Goal: Task Accomplishment & Management: Use online tool/utility

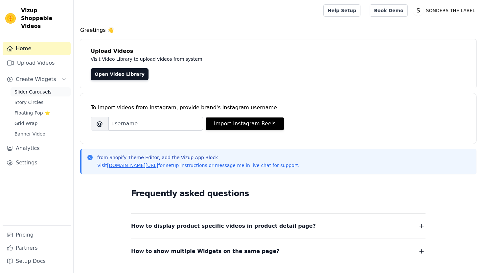
click at [40, 89] on span "Slider Carousels" at bounding box center [32, 92] width 37 height 7
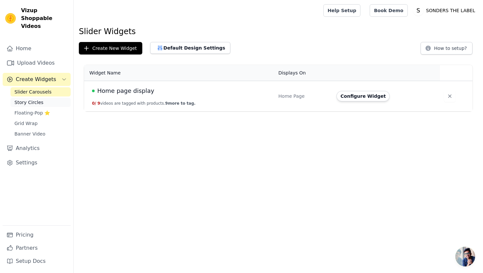
click at [43, 98] on link "Story Circles" at bounding box center [41, 102] width 60 height 9
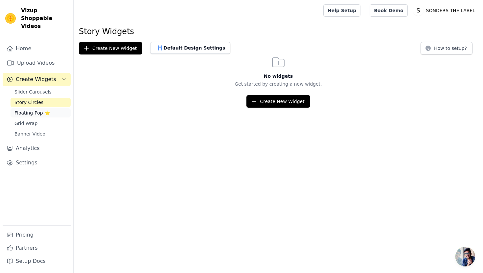
click at [41, 110] on span "Floating-Pop ⭐" at bounding box center [31, 113] width 35 height 7
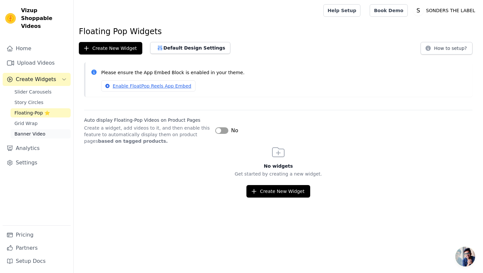
click at [43, 129] on link "Banner Video" at bounding box center [41, 133] width 60 height 9
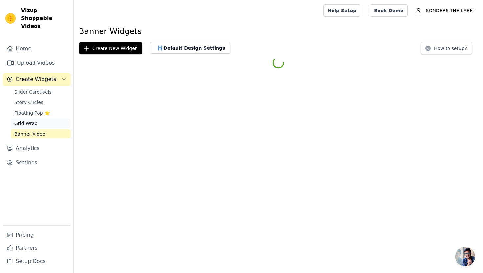
click at [43, 119] on link "Grid Wrap" at bounding box center [41, 123] width 60 height 9
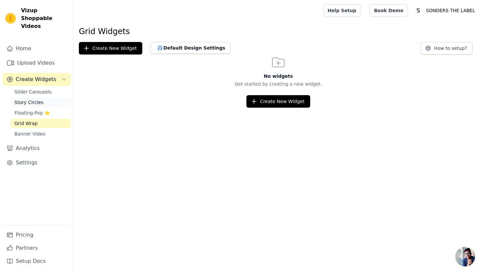
click at [45, 98] on link "Story Circles" at bounding box center [41, 102] width 60 height 9
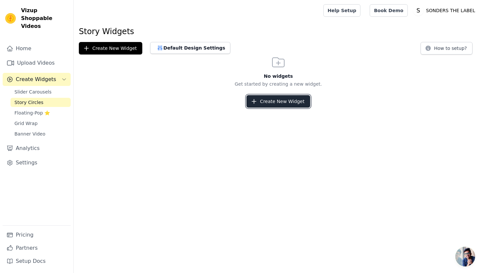
click at [290, 102] on button "Create New Widget" at bounding box center [277, 101] width 63 height 12
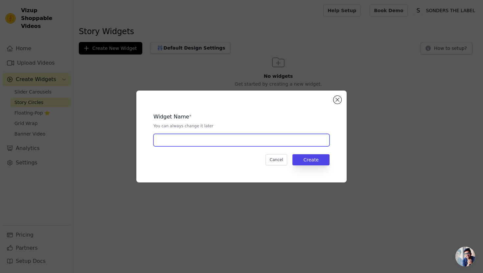
click at [210, 141] on input "text" at bounding box center [241, 140] width 176 height 12
type input "CLOUD FONT BLACK"
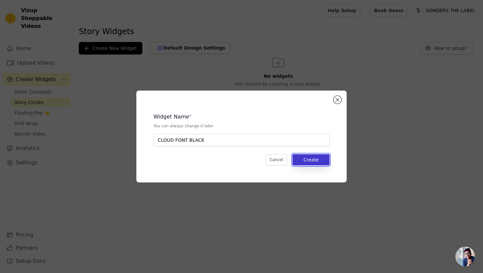
click at [323, 155] on button "Create" at bounding box center [310, 159] width 37 height 11
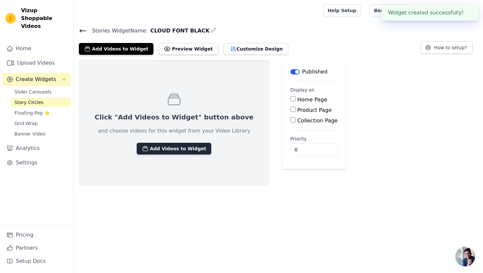
click at [164, 145] on button "Add Videos to Widget" at bounding box center [174, 149] width 75 height 12
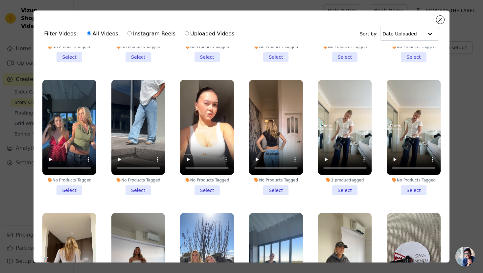
scroll to position [293, 0]
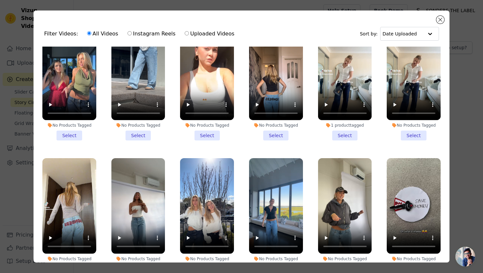
click at [279, 134] on li "No Products Tagged Select" at bounding box center [276, 83] width 54 height 116
click at [0, 0] on input "No Products Tagged Select" at bounding box center [0, 0] width 0 height 0
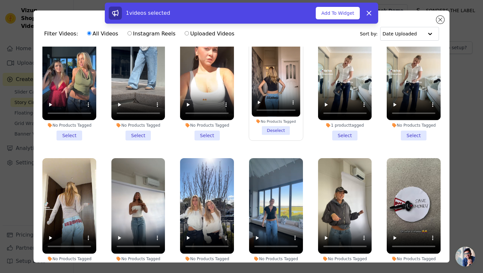
scroll to position [57, 0]
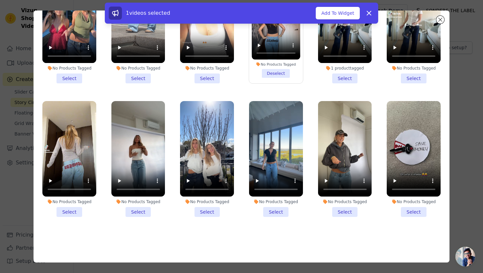
click at [275, 208] on li "No Products Tagged Select" at bounding box center [276, 159] width 54 height 116
click at [0, 0] on input "No Products Tagged Select" at bounding box center [0, 0] width 0 height 0
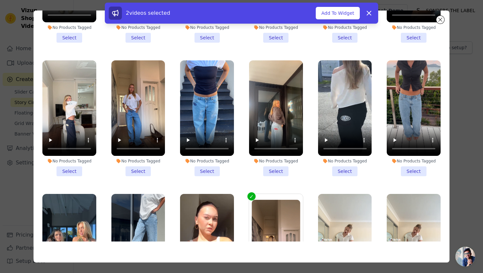
scroll to position [0, 0]
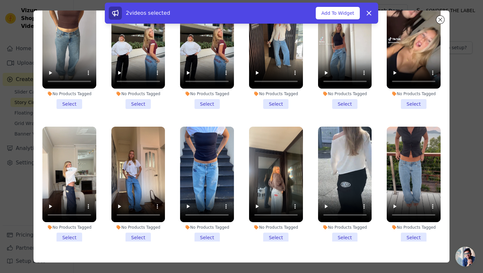
click at [413, 240] on li "No Products Tagged Select" at bounding box center [414, 185] width 54 height 116
click at [0, 0] on input "No Products Tagged Select" at bounding box center [0, 0] width 0 height 0
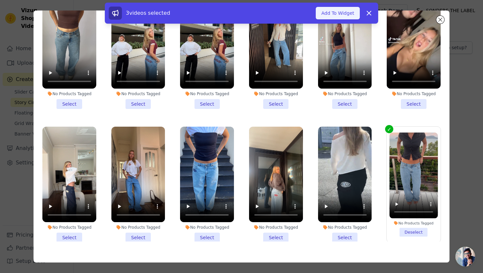
click at [343, 11] on button "Add To Widget" at bounding box center [338, 13] width 44 height 12
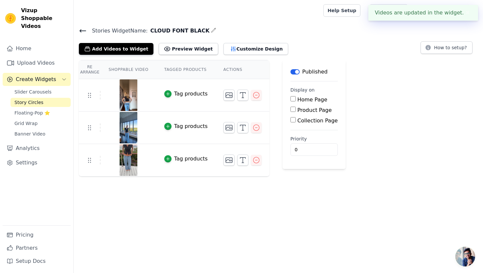
click at [291, 112] on div "Product Page" at bounding box center [314, 110] width 47 height 8
click at [291, 111] on input "Product Page" at bounding box center [293, 109] width 5 height 5
checkbox input "true"
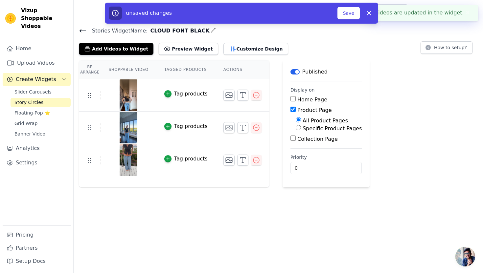
click at [305, 129] on label "Specific Product Pages" at bounding box center [332, 129] width 59 height 6
click at [301, 129] on input "Specific Product Pages" at bounding box center [298, 127] width 5 height 5
radio input "true"
click at [307, 143] on button "Select Products" at bounding box center [318, 143] width 44 height 11
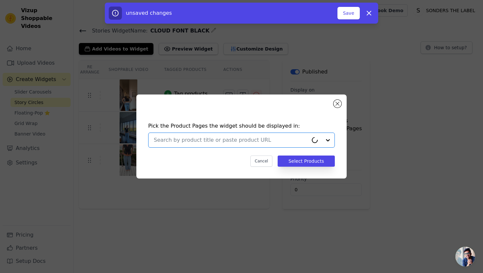
click at [246, 142] on input "text" at bounding box center [231, 140] width 154 height 8
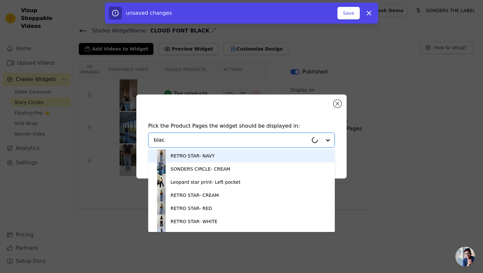
type input "black"
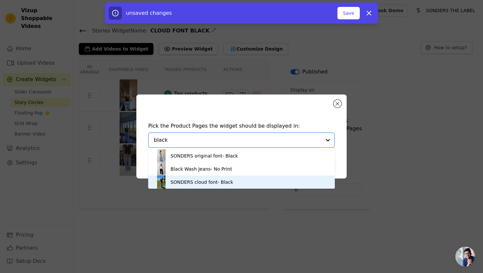
click at [244, 180] on div "SONDERS cloud font- Black" at bounding box center [242, 182] width 174 height 13
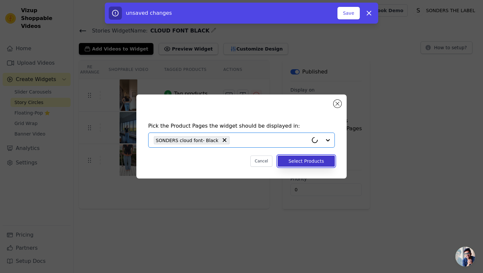
click at [287, 164] on button "Select Products" at bounding box center [306, 161] width 57 height 11
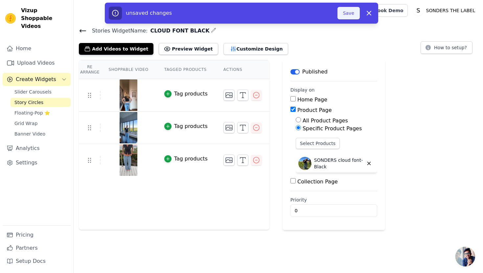
click at [353, 11] on button "Save" at bounding box center [349, 13] width 22 height 12
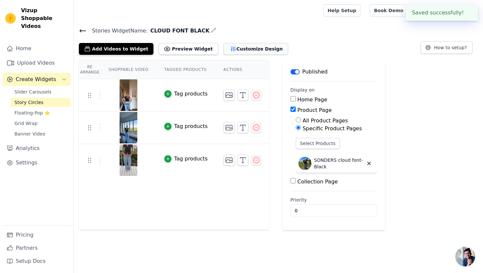
click at [225, 51] on button "Customize Design" at bounding box center [255, 49] width 65 height 12
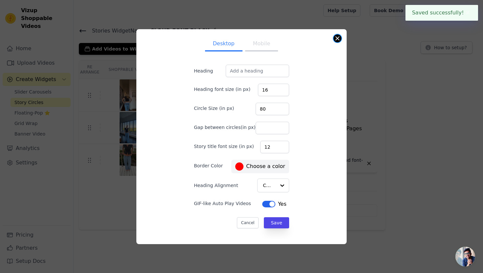
click at [335, 41] on div "Desktop Mobile Heading Heading font size (in px) 16 Circle Size (in px) 80 Gap …" at bounding box center [241, 136] width 210 height 215
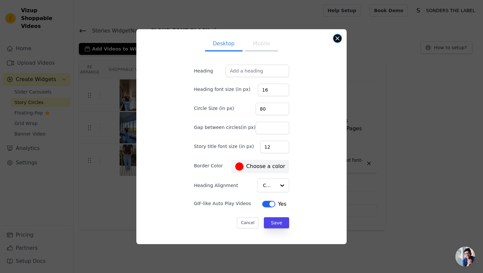
click at [337, 40] on button "Close modal" at bounding box center [338, 39] width 8 height 8
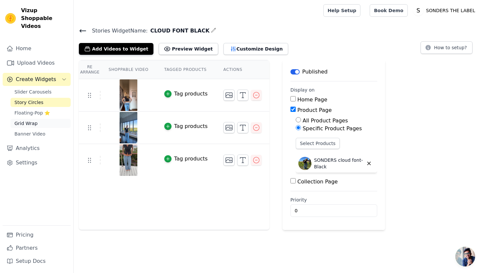
click at [32, 120] on span "Grid Wrap" at bounding box center [25, 123] width 23 height 7
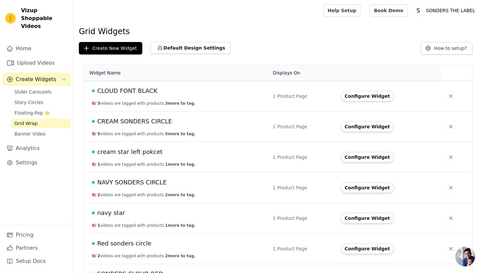
click at [146, 88] on span "CLOUD FONT BLACK" at bounding box center [127, 90] width 60 height 9
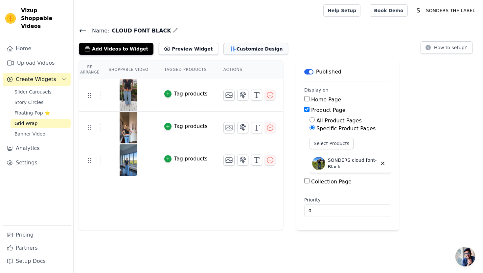
click at [251, 50] on button "Customize Design" at bounding box center [255, 49] width 65 height 12
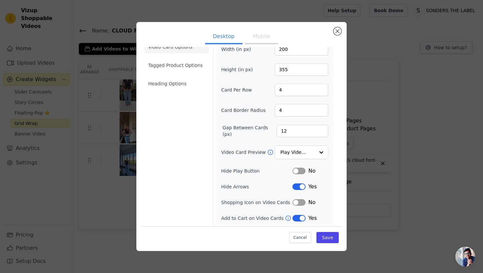
scroll to position [15, 0]
click at [305, 150] on input "Video Card Preview" at bounding box center [298, 151] width 34 height 13
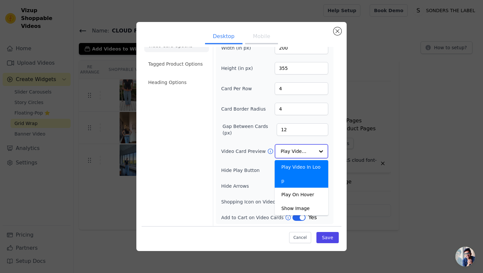
click at [305, 150] on input "Video Card Preview" at bounding box center [298, 151] width 34 height 13
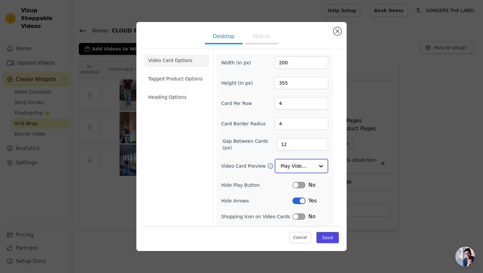
scroll to position [0, 0]
click at [175, 78] on li "Tagged Product Options" at bounding box center [176, 78] width 65 height 13
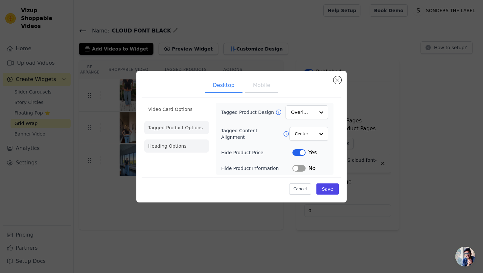
click at [179, 140] on li "Heading Options" at bounding box center [176, 146] width 65 height 13
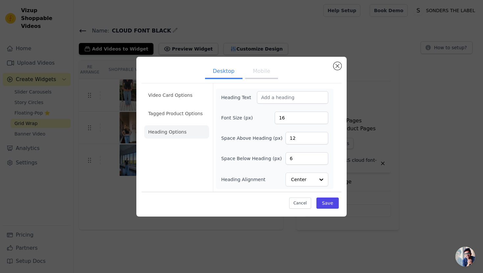
click at [342, 66] on div "Desktop Mobile Video Card Options Tagged Product Options Heading Options Headin…" at bounding box center [241, 137] width 210 height 160
click at [336, 66] on button "Close modal" at bounding box center [338, 66] width 8 height 8
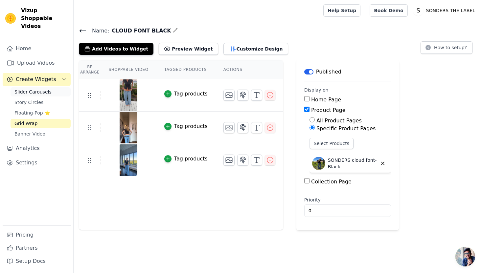
click at [36, 89] on span "Slider Carousels" at bounding box center [32, 92] width 37 height 7
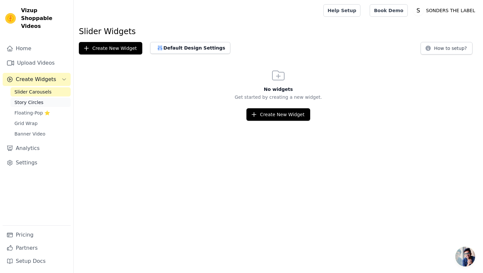
click at [36, 98] on link "Story Circles" at bounding box center [41, 102] width 60 height 9
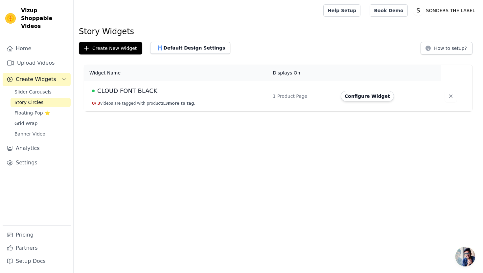
click at [151, 92] on span "CLOUD FONT BLACK" at bounding box center [127, 90] width 60 height 9
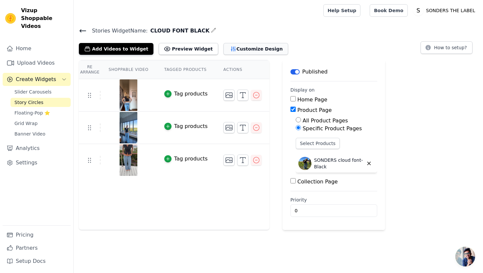
click at [234, 51] on button "Customize Design" at bounding box center [255, 49] width 65 height 12
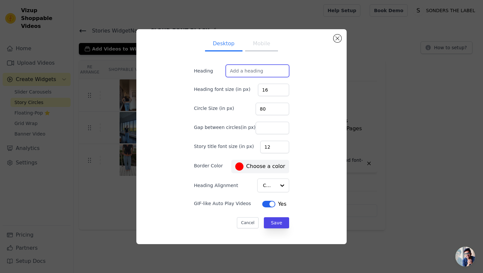
drag, startPoint x: 270, startPoint y: 71, endPoint x: 195, endPoint y: 70, distance: 75.3
click at [195, 70] on form "Heading Heading font size (in px) 16 Circle Size (in px) 80 Gap between circles…" at bounding box center [242, 146] width 106 height 175
type input "W"
type input "S"
type input "SEEN ON SOCIALS"
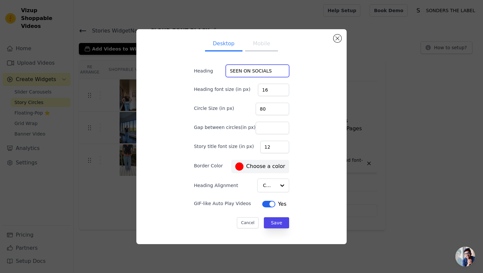
click at [282, 66] on input "SEEN ON SOCIALS" at bounding box center [257, 71] width 63 height 12
drag, startPoint x: 265, startPoint y: 70, endPoint x: 230, endPoint y: 68, distance: 35.2
click at [230, 68] on input "SEEN ON SOCIALS" at bounding box center [257, 71] width 63 height 12
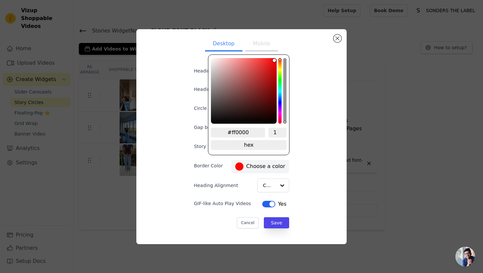
click at [275, 168] on label "#ff0000 Choose a color" at bounding box center [260, 167] width 50 height 8
type input "#883131"
type input "#853232"
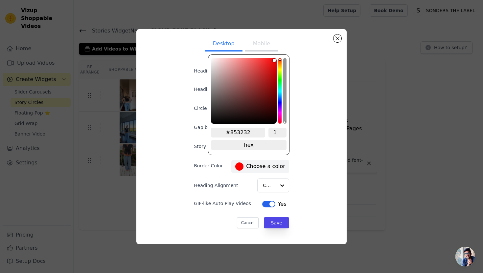
type input "#7b3434"
type input "#623535"
type input "#553333"
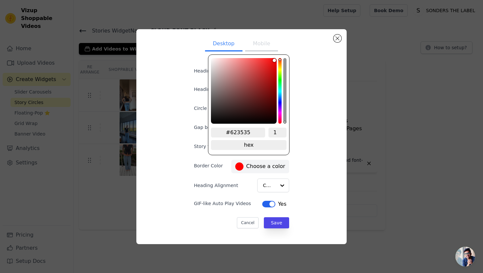
type input "#553333"
type input "#4c3232"
type input "#3e2e2e"
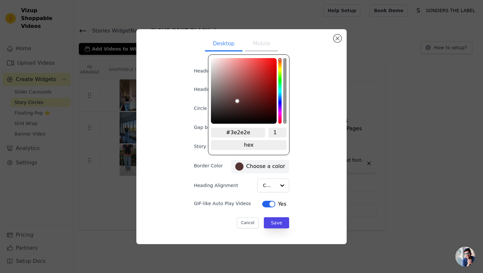
type input "#3a2d2d"
type input "#342b2b"
type input "#2f2828"
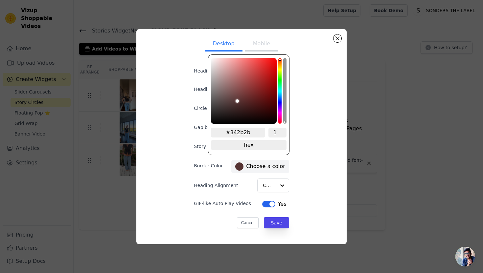
type input "#2f2828"
type input "#292525"
type input "#232020"
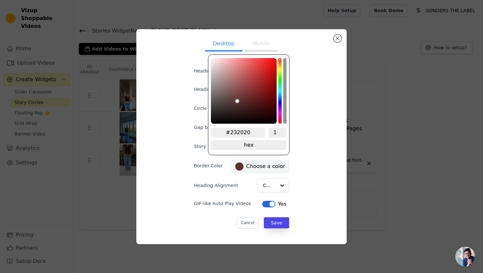
type input "#211f1f"
type input "#1b1a1a"
type input "#181717"
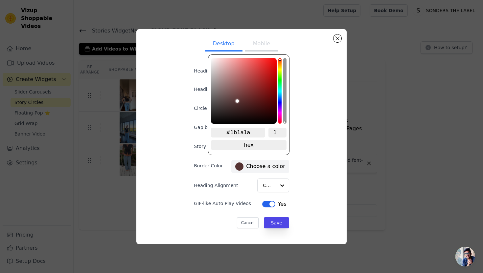
type input "#181717"
type input "#141313"
type input "#0d0d0d"
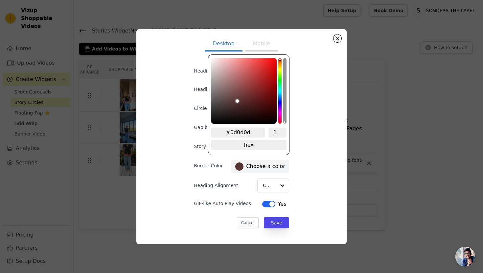
type input "#030303"
type input "#000000"
drag, startPoint x: 253, startPoint y: 89, endPoint x: 198, endPoint y: 148, distance: 80.7
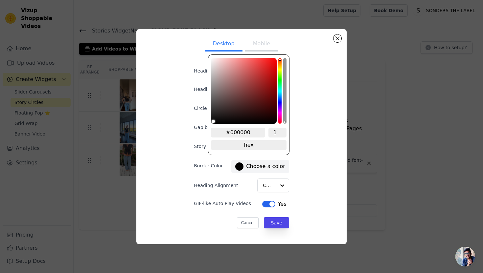
click at [198, 148] on div "Desktop Mobile Heading SEEN ON SOCIALS Heading font size (in px) 16 Circle Size…" at bounding box center [241, 137] width 116 height 205
type input "SEEN ON SOCIALS"
click at [270, 226] on button "Save" at bounding box center [276, 223] width 25 height 11
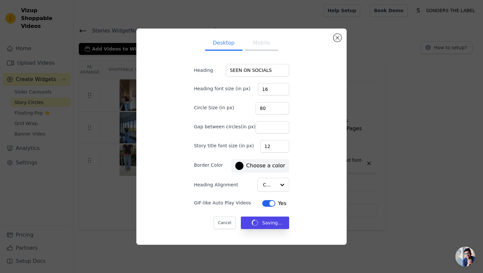
click at [266, 46] on button "Mobile" at bounding box center [261, 43] width 33 height 14
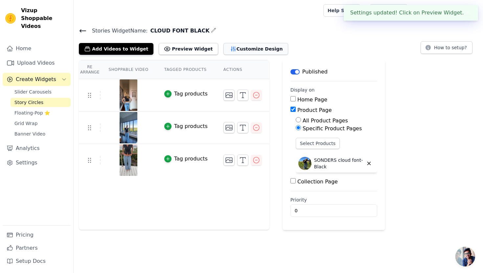
click at [252, 49] on button "Customize Design" at bounding box center [255, 49] width 65 height 12
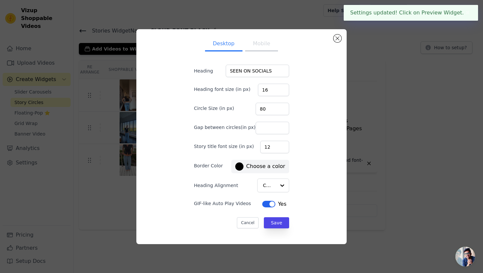
click at [272, 37] on button "Mobile" at bounding box center [261, 44] width 33 height 14
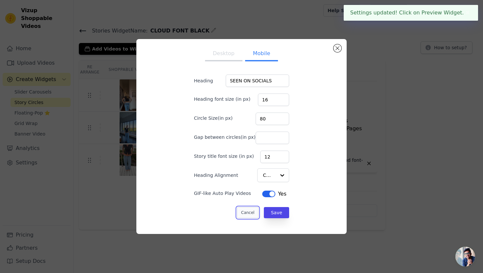
click at [245, 210] on button "Cancel" at bounding box center [248, 212] width 22 height 11
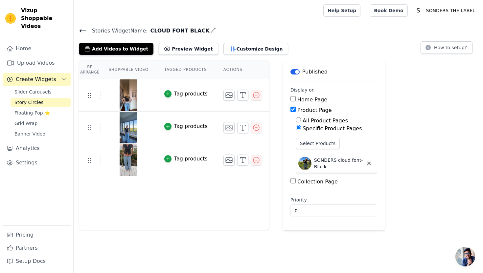
click at [44, 98] on link "Story Circles" at bounding box center [41, 102] width 60 height 9
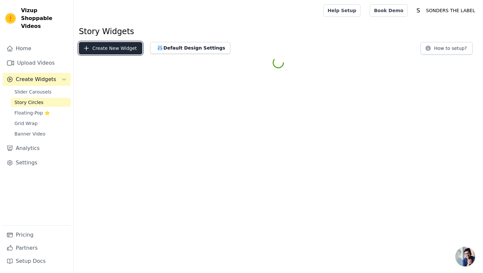
click at [124, 49] on button "Create New Widget" at bounding box center [110, 48] width 63 height 12
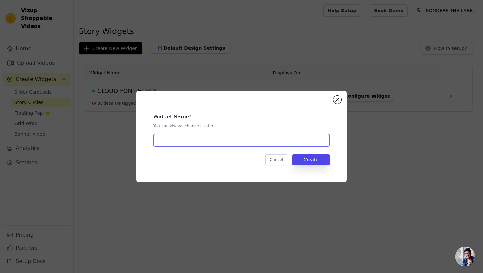
click at [200, 142] on input "text" at bounding box center [241, 140] width 176 height 12
type input "CREAM SONDERS CIRCLE"
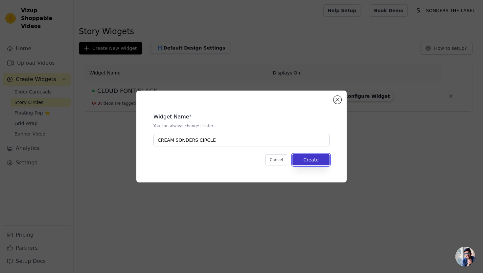
click at [310, 162] on button "Create" at bounding box center [310, 159] width 37 height 11
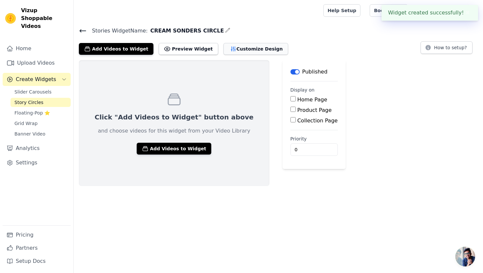
click at [236, 52] on button "Customize Design" at bounding box center [255, 49] width 65 height 12
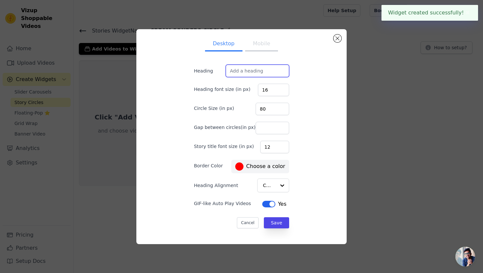
click at [265, 69] on input "Heading" at bounding box center [257, 71] width 63 height 12
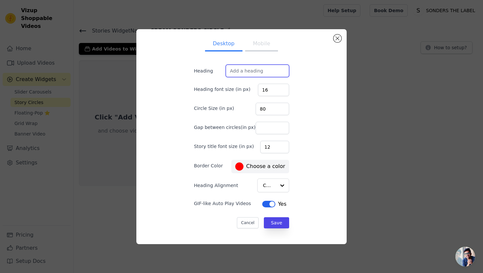
type input "SEEN ON SOCIALS"
click at [269, 224] on button "Save" at bounding box center [276, 223] width 25 height 11
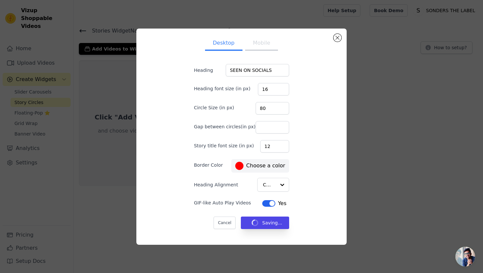
click at [266, 46] on button "Mobile" at bounding box center [261, 43] width 33 height 14
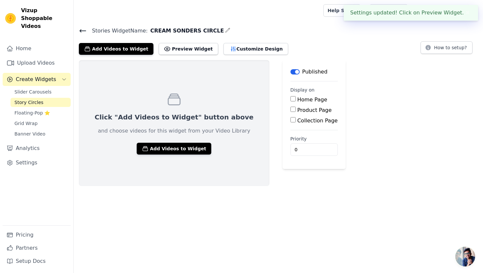
click at [297, 111] on label "Product Page" at bounding box center [314, 110] width 35 height 6
click at [291, 111] on input "Product Page" at bounding box center [293, 109] width 5 height 5
checkbox input "true"
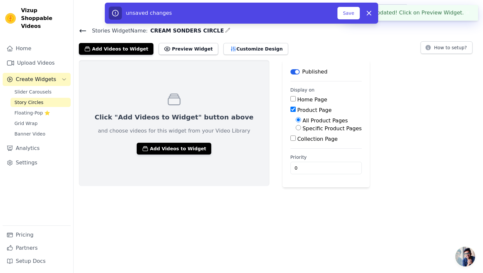
click at [303, 130] on label "Specific Product Pages" at bounding box center [332, 129] width 59 height 6
click at [296, 130] on input "Specific Product Pages" at bounding box center [298, 127] width 5 height 5
radio input "true"
click at [296, 146] on button "Select Products" at bounding box center [318, 143] width 44 height 11
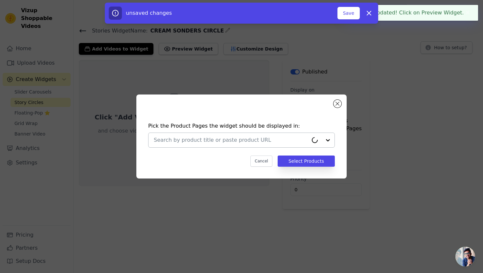
click at [263, 138] on input "text" at bounding box center [231, 140] width 154 height 8
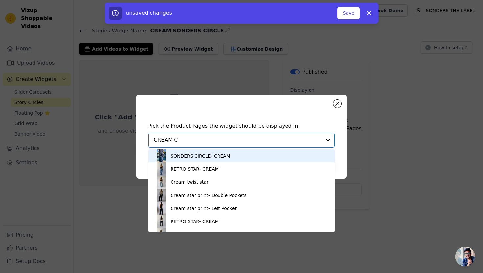
type input "CREAM CI"
click at [269, 161] on div "SONDERS CIRCLE- CREAM" at bounding box center [242, 156] width 174 height 13
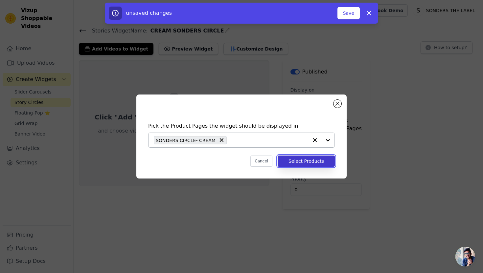
click at [302, 164] on button "Select Products" at bounding box center [306, 161] width 57 height 11
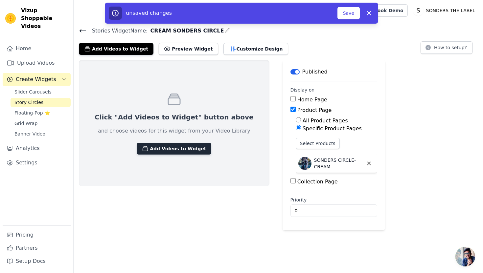
click at [154, 150] on button "Add Videos to Widget" at bounding box center [174, 149] width 75 height 12
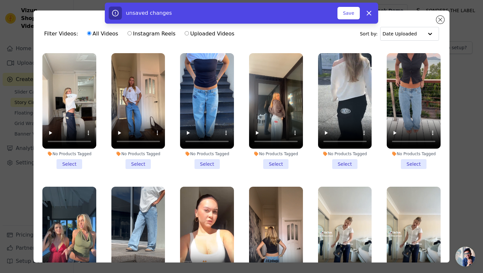
scroll to position [145, 0]
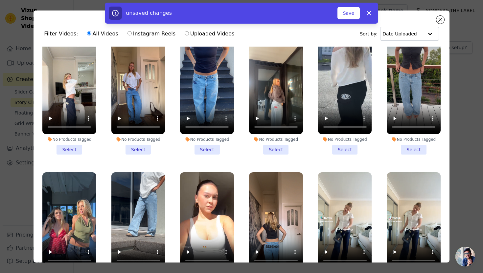
click at [73, 148] on li "No Products Tagged Select" at bounding box center [69, 97] width 54 height 116
click at [0, 0] on input "No Products Tagged Select" at bounding box center [0, 0] width 0 height 0
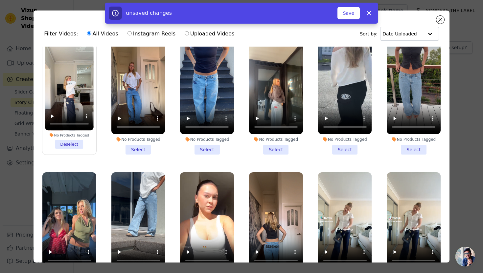
scroll to position [202, 0]
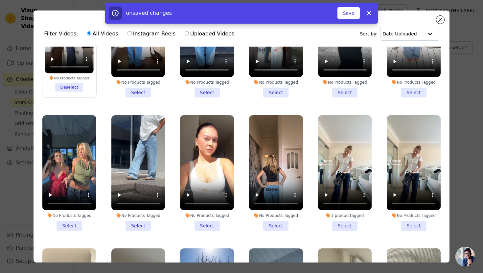
click at [67, 226] on li "No Products Tagged Select" at bounding box center [69, 173] width 54 height 116
click at [0, 0] on input "No Products Tagged Select" at bounding box center [0, 0] width 0 height 0
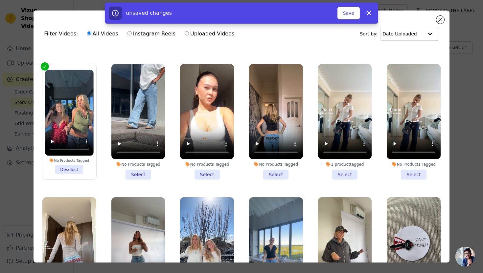
scroll to position [268, 0]
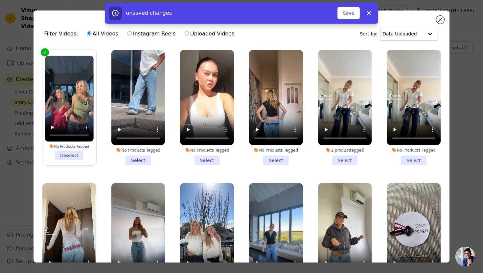
click at [411, 159] on li "No Products Tagged Select" at bounding box center [414, 108] width 54 height 116
click at [0, 0] on input "No Products Tagged Select" at bounding box center [0, 0] width 0 height 0
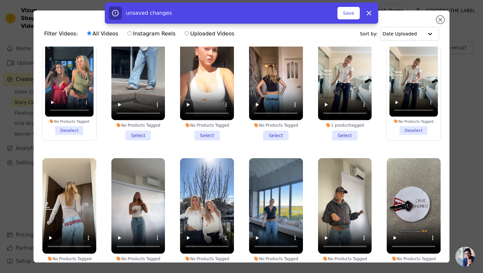
scroll to position [57, 0]
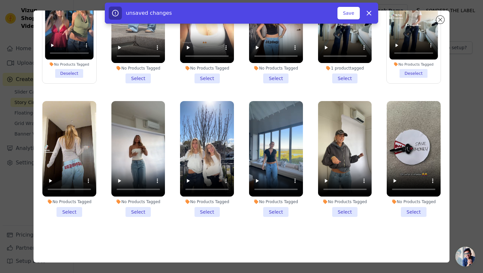
click at [210, 214] on li "No Products Tagged Select" at bounding box center [207, 159] width 54 height 116
click at [0, 0] on input "No Products Tagged Select" at bounding box center [0, 0] width 0 height 0
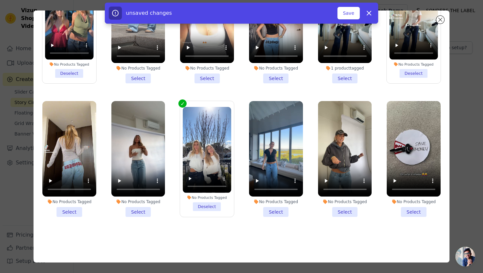
click at [419, 212] on li "No Products Tagged Select" at bounding box center [414, 159] width 54 height 116
click at [0, 0] on input "No Products Tagged Select" at bounding box center [0, 0] width 0 height 0
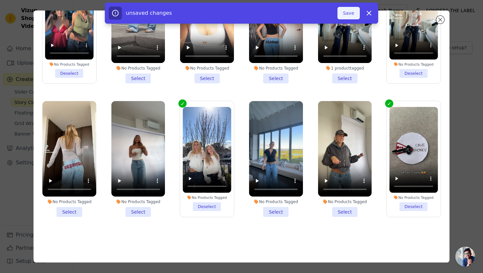
click at [346, 13] on button "Save" at bounding box center [349, 13] width 22 height 12
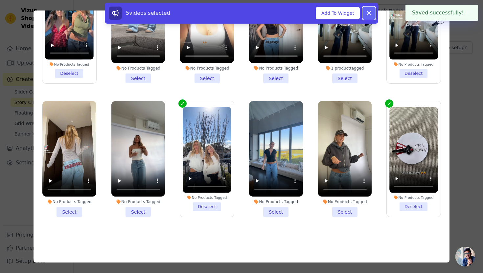
click at [367, 13] on icon at bounding box center [369, 13] width 8 height 8
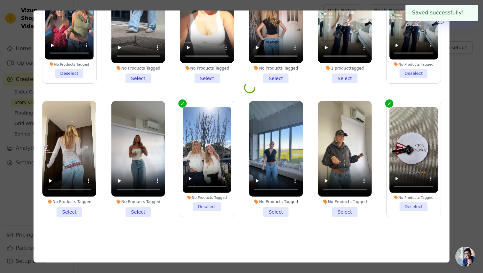
click at [469, 12] on button "✖" at bounding box center [468, 13] width 8 height 8
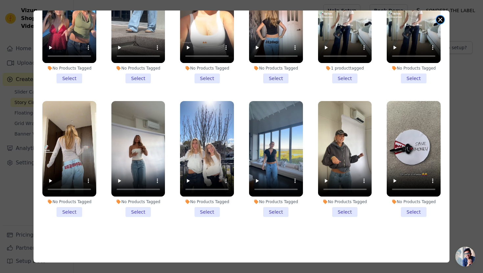
click at [439, 19] on button "Close modal" at bounding box center [440, 20] width 8 height 8
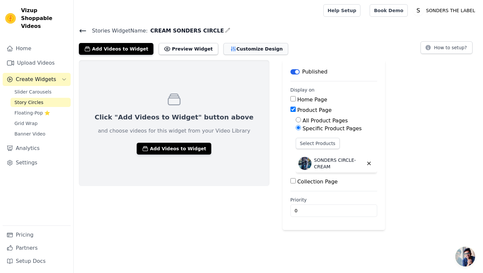
click at [230, 52] on button "Customize Design" at bounding box center [255, 49] width 65 height 12
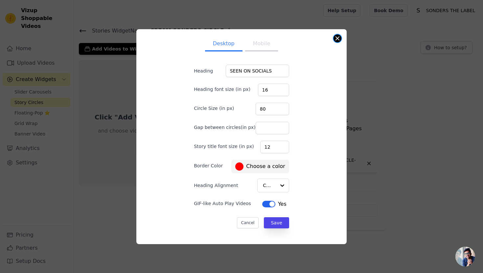
click at [336, 36] on button "Close modal" at bounding box center [338, 39] width 8 height 8
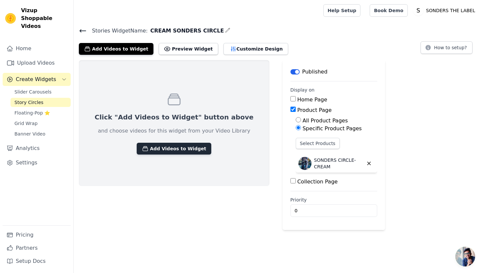
click at [171, 148] on button "Add Videos to Widget" at bounding box center [174, 149] width 75 height 12
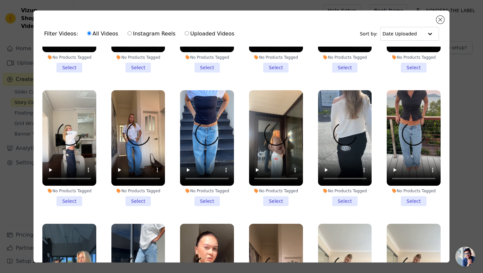
scroll to position [119, 0]
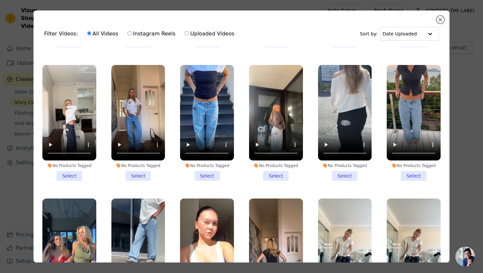
click at [69, 175] on li "No Products Tagged Select" at bounding box center [69, 123] width 54 height 116
click at [0, 0] on input "No Products Tagged Select" at bounding box center [0, 0] width 0 height 0
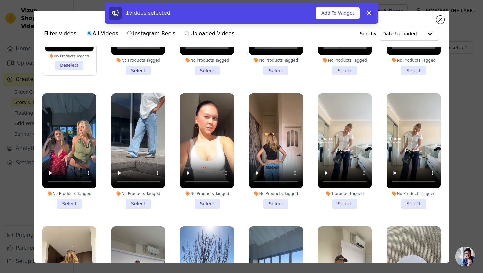
scroll to position [293, 0]
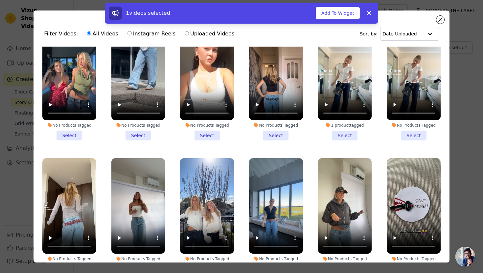
click at [74, 138] on li "No Products Tagged Select" at bounding box center [69, 83] width 54 height 116
click at [0, 0] on input "No Products Tagged Select" at bounding box center [0, 0] width 0 height 0
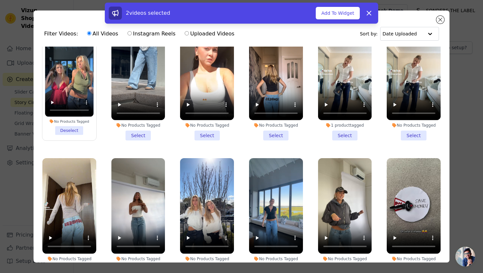
scroll to position [57, 0]
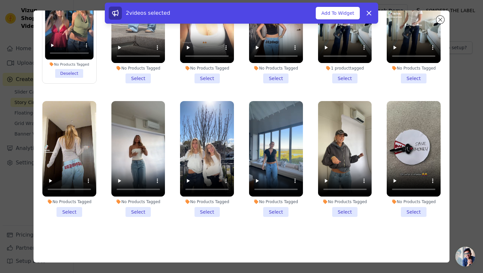
click at [211, 214] on li "No Products Tagged Select" at bounding box center [207, 159] width 54 height 116
click at [0, 0] on input "No Products Tagged Select" at bounding box center [0, 0] width 0 height 0
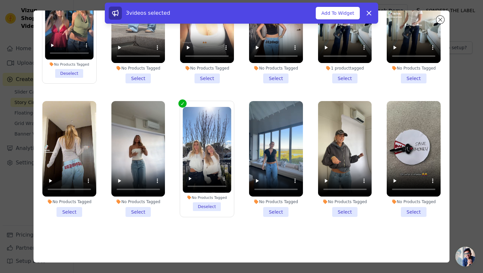
click at [404, 213] on li "No Products Tagged Select" at bounding box center [414, 159] width 54 height 116
click at [0, 0] on input "No Products Tagged Select" at bounding box center [0, 0] width 0 height 0
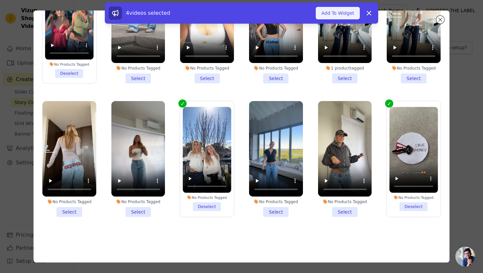
click at [335, 13] on button "Add To Widget" at bounding box center [338, 13] width 44 height 12
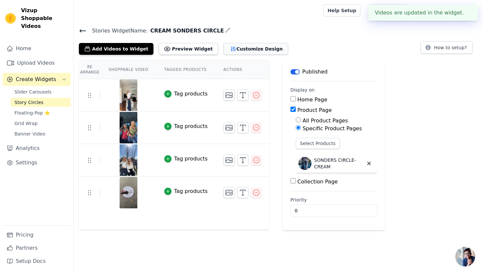
click at [229, 47] on button "Customize Design" at bounding box center [255, 49] width 65 height 12
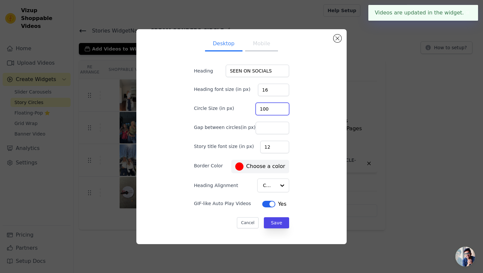
click at [277, 107] on input "100" at bounding box center [273, 109] width 34 height 12
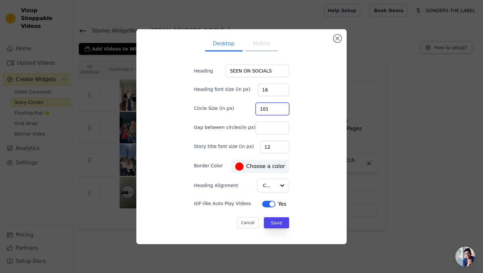
click at [277, 107] on input "101" at bounding box center [273, 109] width 34 height 12
type input "102"
click at [277, 107] on input "102" at bounding box center [273, 109] width 34 height 12
click at [265, 164] on label "#ff0000 Choose a color" at bounding box center [260, 167] width 50 height 8
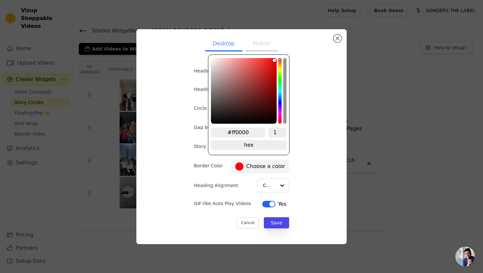
type input "#603030"
type input "#552e2e"
type input "#472a2a"
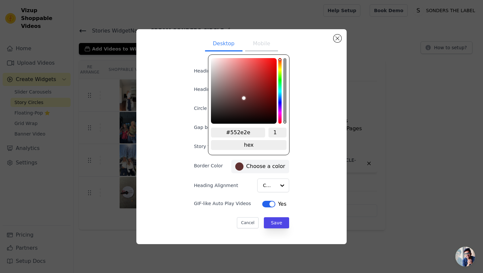
type input "#472a2a"
type input "#342323"
type input "#1f1818"
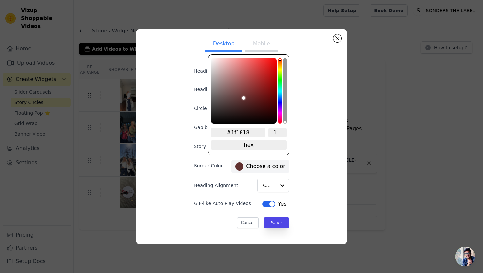
type input "#0f0c0c"
type input "#040404"
type input "#000000"
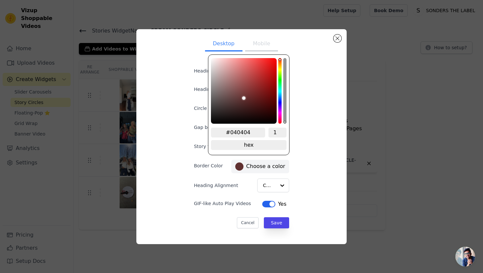
type input "#000000"
drag, startPoint x: 244, startPoint y: 99, endPoint x: 183, endPoint y: 147, distance: 77.7
click at [183, 147] on div "Desktop Mobile Heading SEEN ON SOCIALS Heading font size (in px) 16 Circle Size…" at bounding box center [242, 137] width 200 height 205
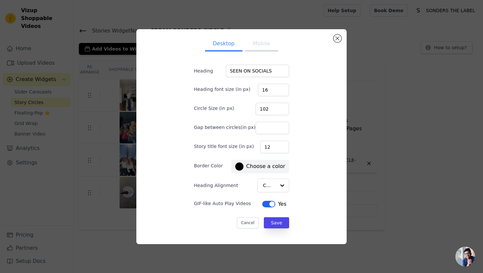
click at [320, 188] on div "Desktop Mobile Heading SEEN ON SOCIALS Heading font size (in px) 16 Circle Size…" at bounding box center [242, 137] width 200 height 205
click at [271, 226] on button "Save" at bounding box center [276, 223] width 25 height 11
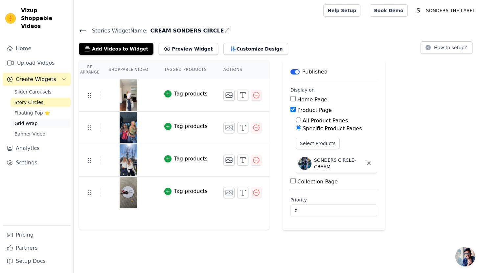
click at [36, 119] on link "Grid Wrap" at bounding box center [41, 123] width 60 height 9
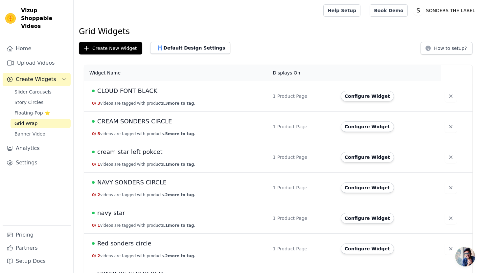
click at [143, 94] on span "CLOUD FONT BLACK" at bounding box center [127, 90] width 60 height 9
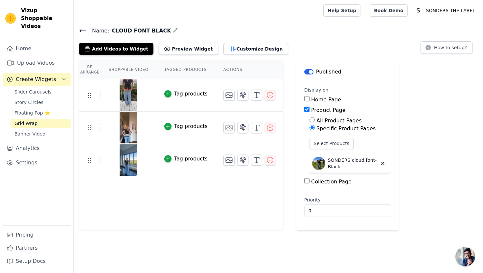
click at [308, 74] on button "Label" at bounding box center [308, 71] width 9 height 5
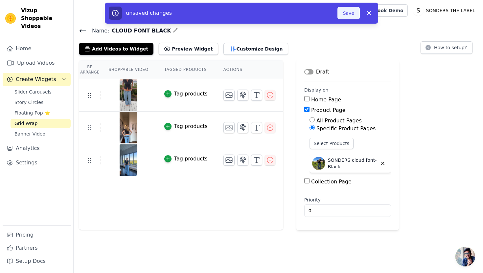
click at [344, 15] on button "Save" at bounding box center [349, 13] width 22 height 12
click at [346, 15] on button "Save" at bounding box center [349, 13] width 22 height 12
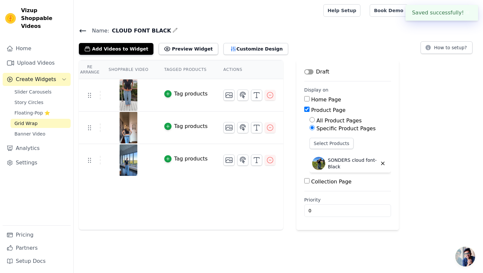
click at [35, 120] on span "Grid Wrap" at bounding box center [25, 123] width 23 height 7
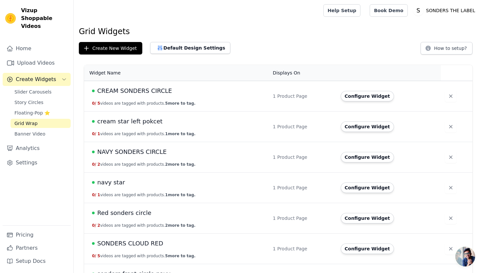
click at [150, 122] on span "cream star left pokcet" at bounding box center [129, 121] width 65 height 9
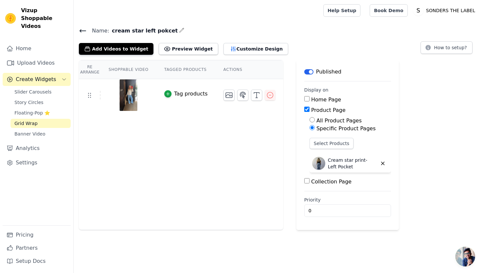
click at [309, 69] on button "Label" at bounding box center [308, 71] width 9 height 5
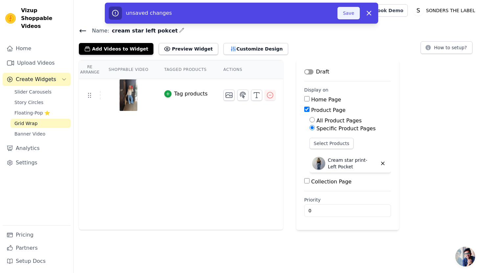
click at [348, 13] on button "Save" at bounding box center [349, 13] width 22 height 12
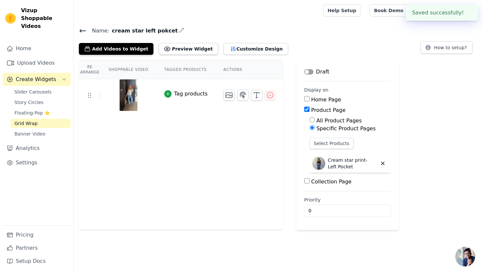
click at [82, 29] on icon at bounding box center [83, 31] width 8 height 8
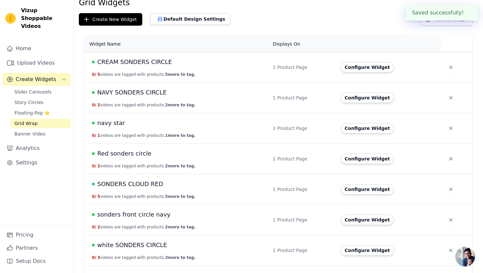
scroll to position [30, 0]
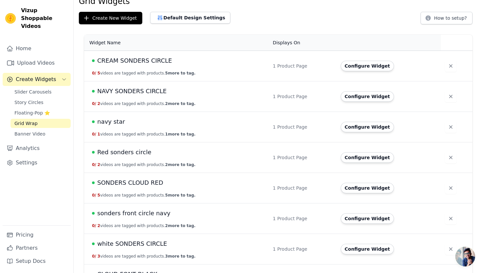
click at [137, 131] on td "navy star 0 / 1 videos are tagged with products. 1 more to tag." at bounding box center [176, 127] width 185 height 31
click at [116, 124] on span "navy star" at bounding box center [111, 121] width 28 height 9
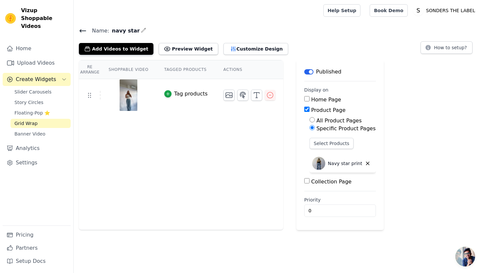
click at [311, 66] on main "Label Published Display on Home Page Product Page All Product Pages Specific Pr…" at bounding box center [340, 145] width 88 height 170
click at [311, 67] on main "Label Published Display on Home Page Product Page All Product Pages Specific Pr…" at bounding box center [340, 145] width 88 height 170
click at [309, 69] on button "Label" at bounding box center [308, 71] width 9 height 5
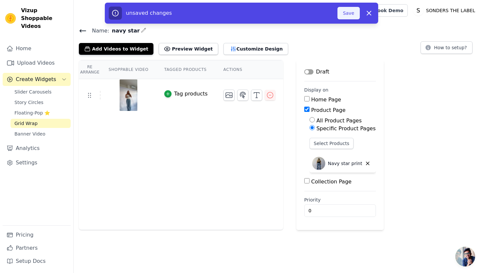
click at [352, 13] on button "Save" at bounding box center [349, 13] width 22 height 12
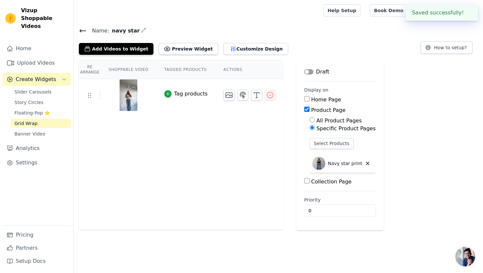
click at [81, 28] on icon at bounding box center [83, 31] width 8 height 8
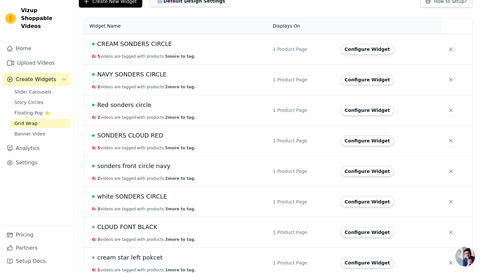
scroll to position [44, 0]
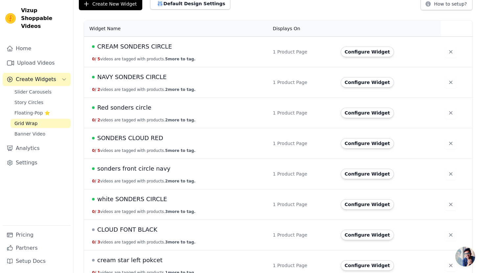
click at [134, 142] on span "SONDERS CLOUD RED" at bounding box center [130, 138] width 66 height 9
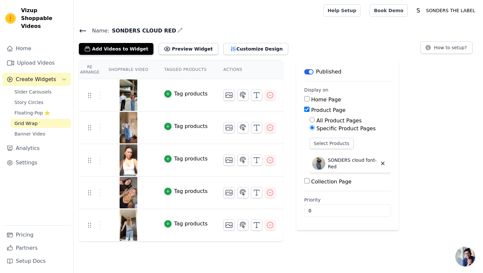
click at [308, 71] on button "Label" at bounding box center [308, 71] width 9 height 5
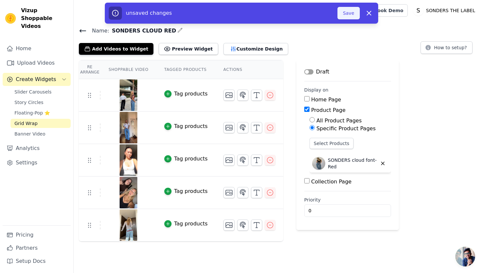
click at [348, 8] on button "Save" at bounding box center [349, 13] width 22 height 12
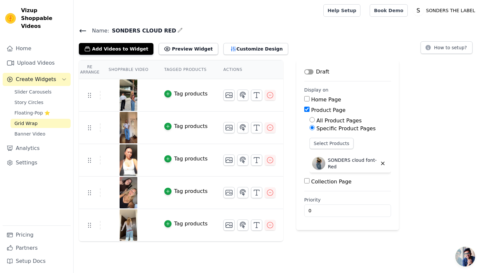
click at [83, 30] on icon at bounding box center [83, 31] width 8 height 8
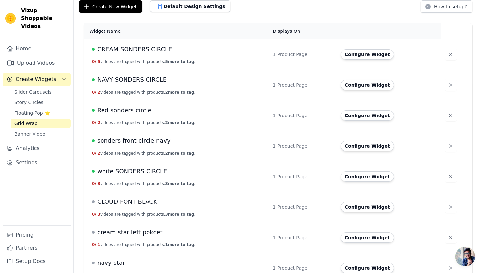
scroll to position [85, 0]
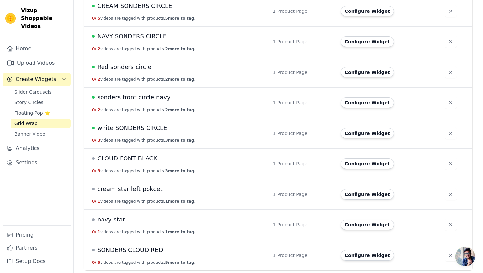
click at [139, 101] on span "sonders front circle navy" at bounding box center [133, 97] width 73 height 9
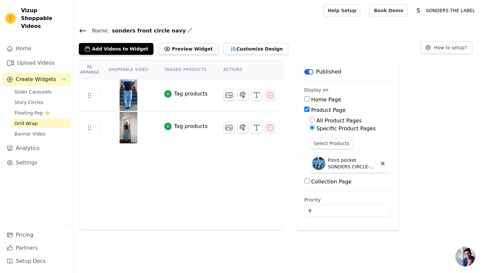
click at [310, 70] on button "Label" at bounding box center [308, 71] width 9 height 5
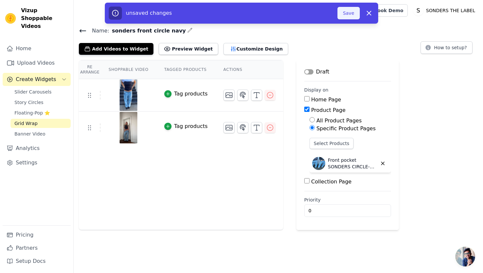
click at [348, 13] on button "Save" at bounding box center [349, 13] width 22 height 12
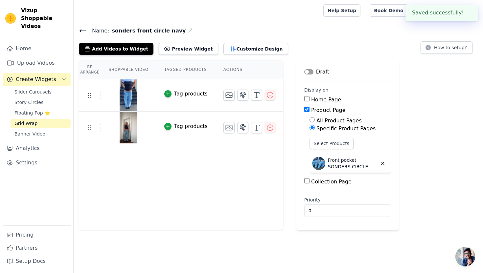
click at [80, 30] on icon at bounding box center [83, 31] width 6 height 3
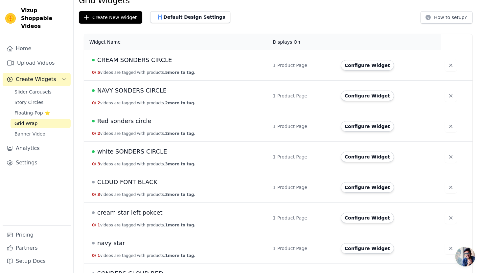
scroll to position [30, 0]
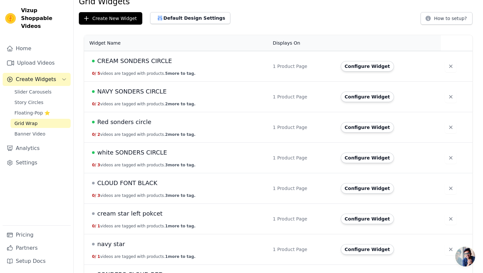
click at [150, 148] on span "white SONDERS CIRCLE" at bounding box center [132, 152] width 70 height 9
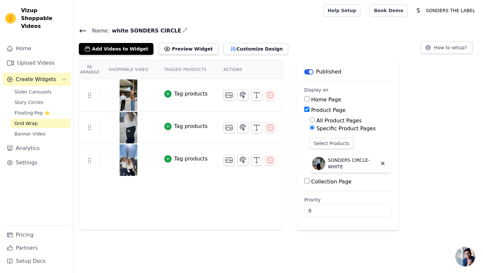
click at [310, 73] on button "Label" at bounding box center [308, 71] width 9 height 5
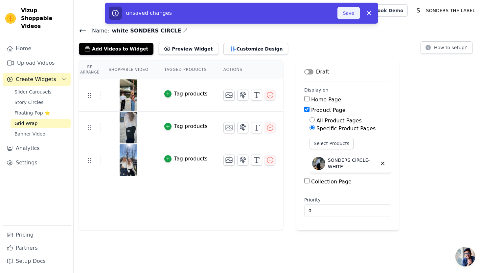
click at [352, 10] on button "Save" at bounding box center [349, 13] width 22 height 12
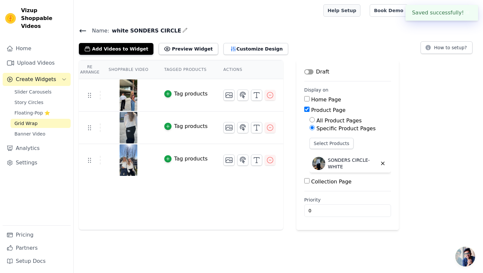
click at [352, 12] on link "Help Setup" at bounding box center [341, 10] width 37 height 12
click at [84, 28] on icon at bounding box center [83, 31] width 8 height 8
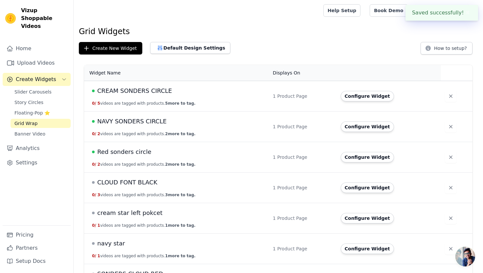
click at [125, 128] on td "NAVY SONDERS CIRCLE 0 / 2 videos are tagged with products. 2 more to tag." at bounding box center [176, 127] width 185 height 31
click at [132, 120] on span "NAVY SONDERS CIRCLE" at bounding box center [131, 121] width 69 height 9
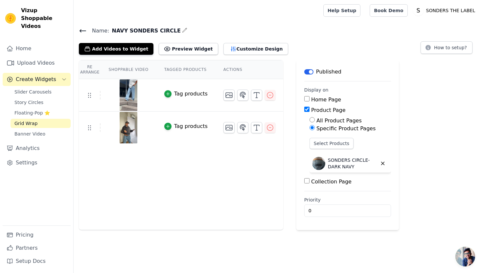
click at [309, 69] on div "Published" at bounding box center [322, 72] width 37 height 8
click at [305, 69] on button "Label" at bounding box center [308, 71] width 9 height 5
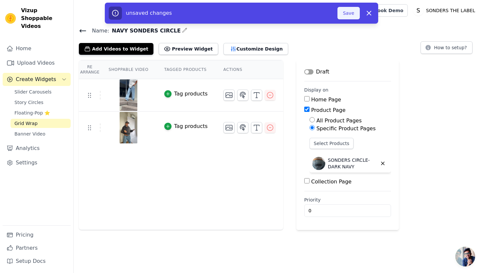
click at [346, 14] on button "Save" at bounding box center [349, 13] width 22 height 12
click at [356, 9] on button "Save" at bounding box center [349, 13] width 22 height 12
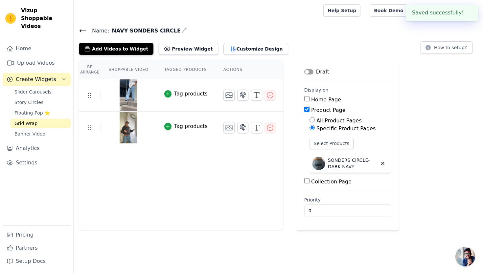
click at [84, 30] on icon at bounding box center [83, 31] width 8 height 8
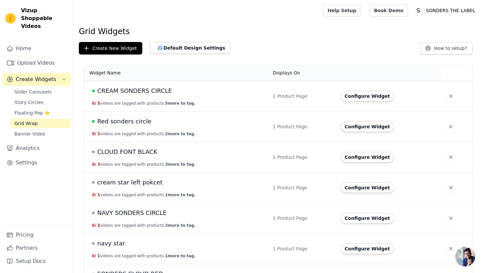
click at [135, 89] on span "CREAM SONDERS CIRCLE" at bounding box center [134, 90] width 75 height 9
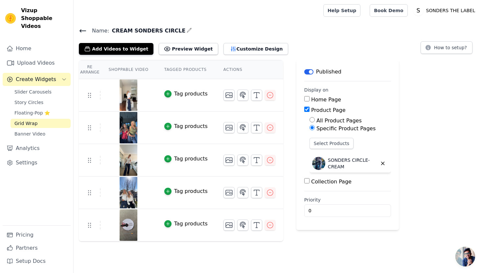
click at [309, 70] on button "Label" at bounding box center [308, 71] width 9 height 5
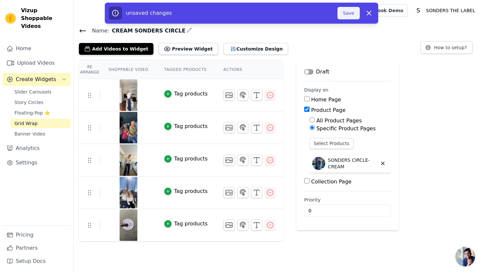
click at [346, 10] on button "Save" at bounding box center [349, 13] width 22 height 12
click at [348, 14] on button "Save" at bounding box center [349, 13] width 22 height 12
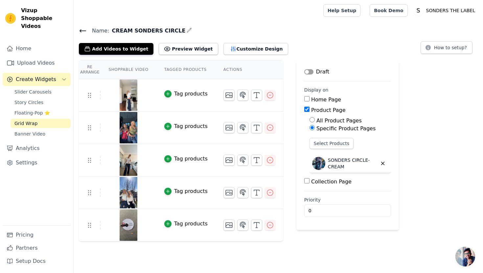
click at [80, 29] on icon at bounding box center [83, 31] width 8 height 8
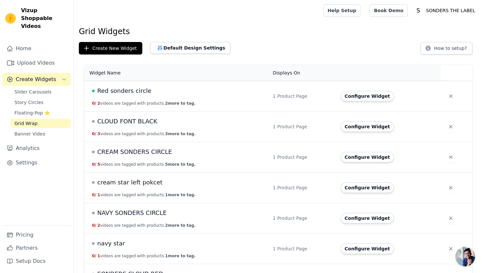
click at [114, 90] on span "Red sonders circle" at bounding box center [124, 90] width 54 height 9
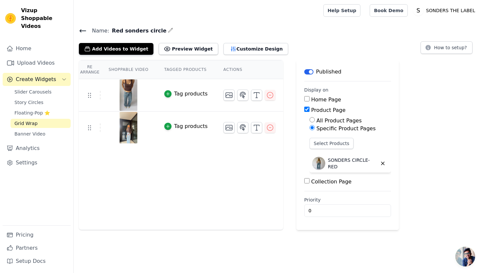
click at [306, 74] on button "Label" at bounding box center [308, 71] width 9 height 5
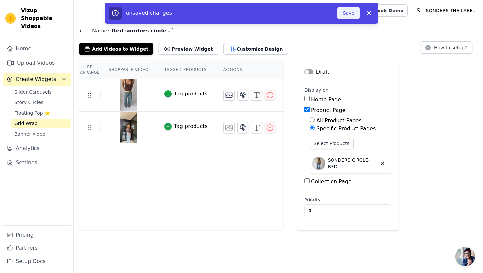
click at [345, 12] on button "Save" at bounding box center [349, 13] width 22 height 12
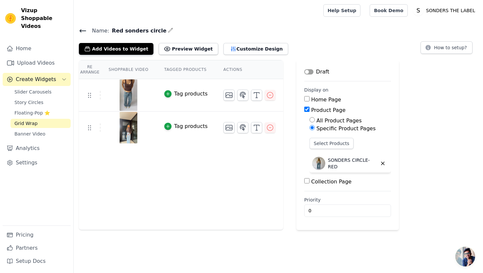
click at [81, 29] on icon at bounding box center [83, 31] width 8 height 8
